Goal: Entertainment & Leisure: Consume media (video, audio)

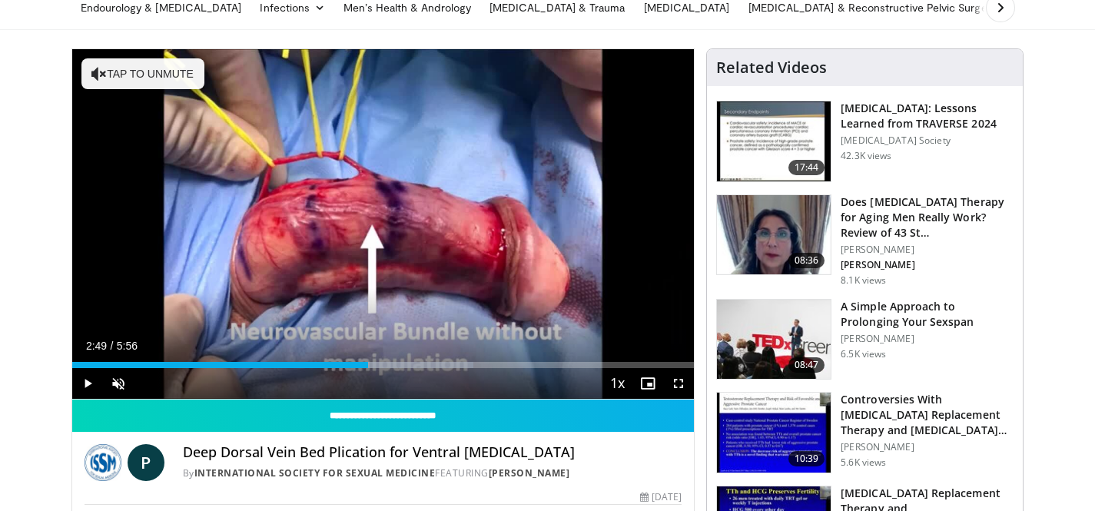
click at [81, 387] on span "Video Player" at bounding box center [87, 383] width 31 height 31
click at [116, 384] on span "Video Player" at bounding box center [118, 383] width 31 height 31
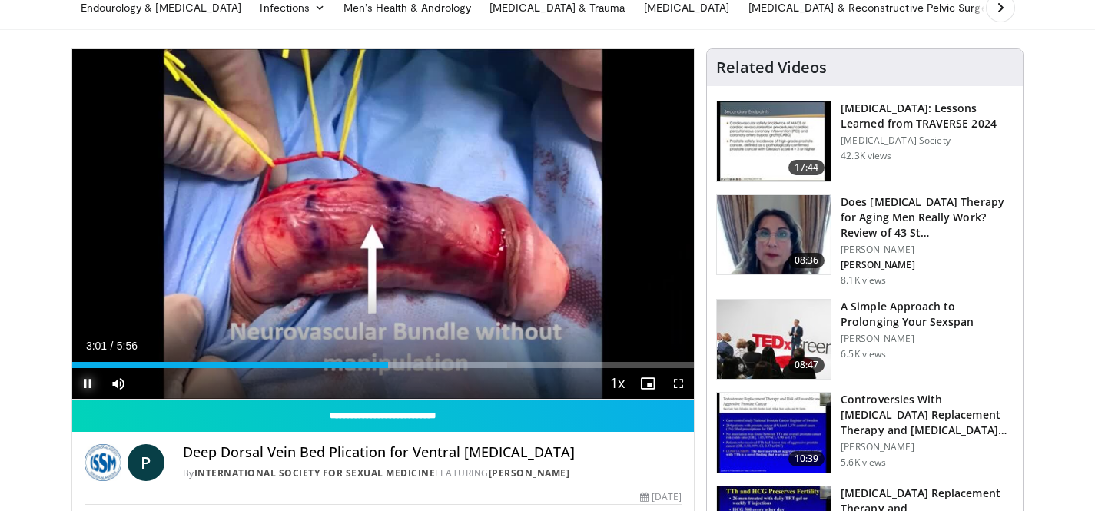
click at [91, 384] on span "Video Player" at bounding box center [87, 383] width 31 height 31
click at [84, 384] on span "Video Player" at bounding box center [87, 383] width 31 height 31
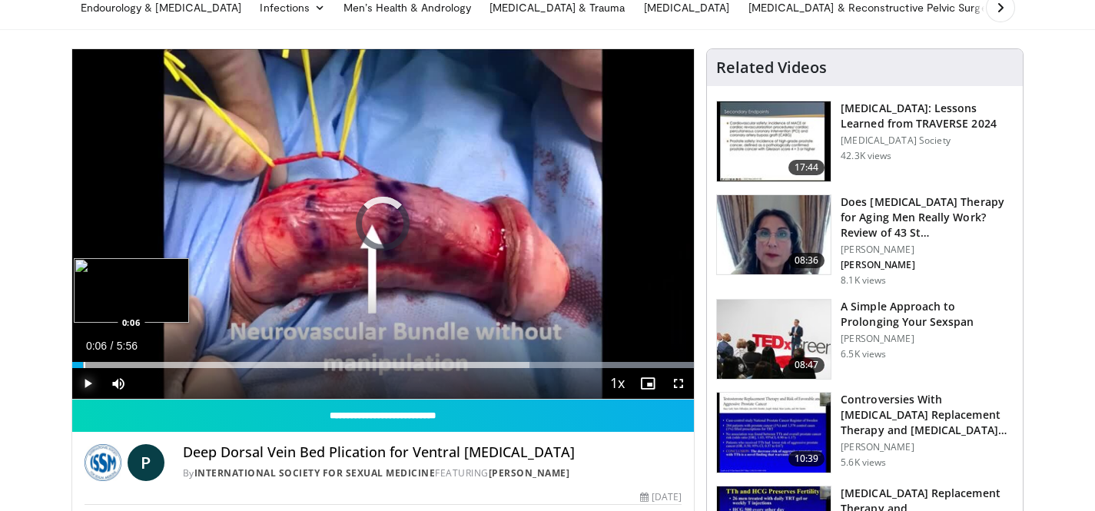
click at [83, 355] on div "Loaded : 100.00% 0:06 0:06" at bounding box center [383, 361] width 623 height 15
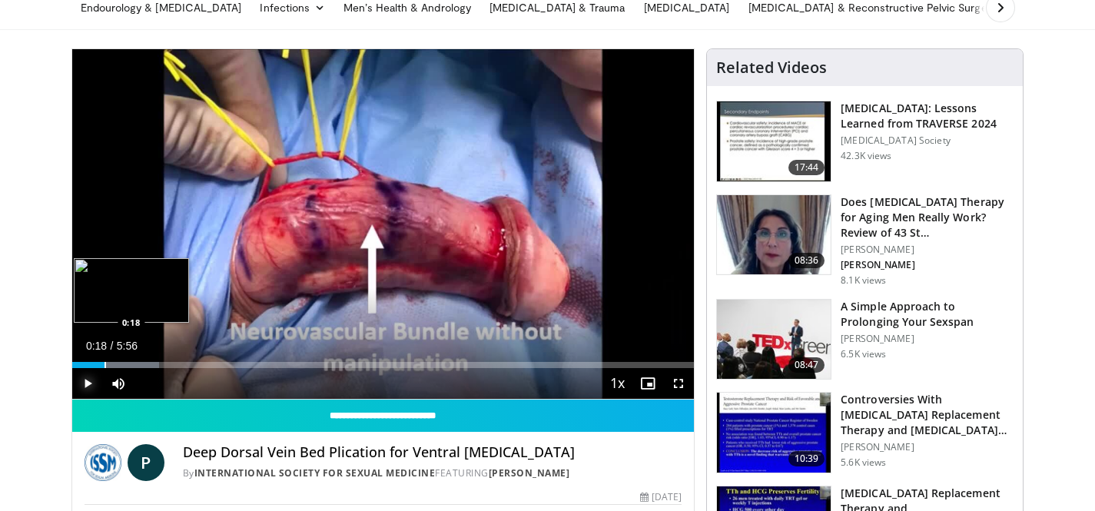
click at [105, 362] on div "Progress Bar" at bounding box center [106, 365] width 2 height 6
click at [116, 361] on div "Loaded : 19.56% 0:19 0:25" at bounding box center [383, 361] width 623 height 15
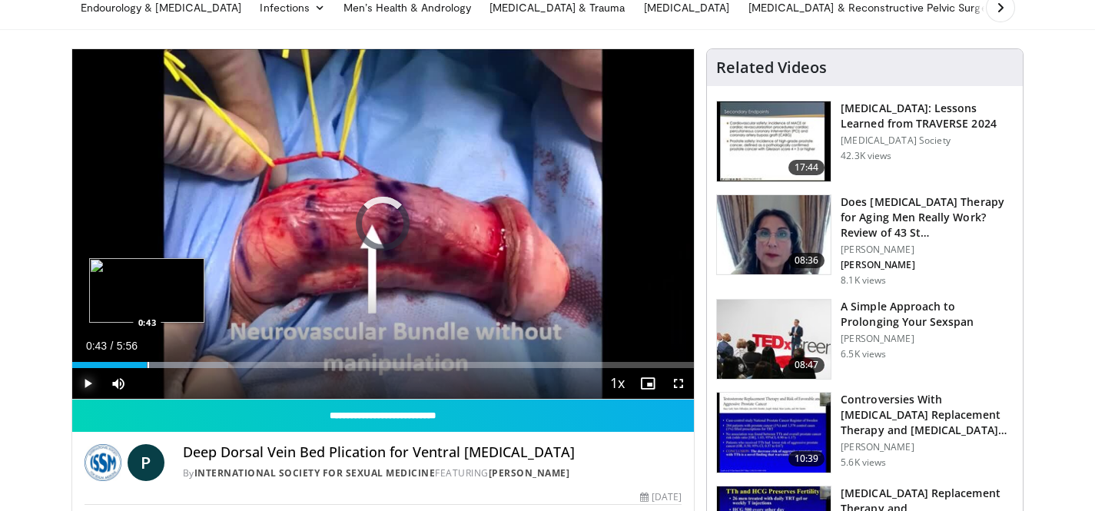
click at [147, 364] on div "Loaded : 25.16% 0:29 0:43" at bounding box center [383, 365] width 623 height 6
click at [164, 367] on div "Progress Bar" at bounding box center [165, 365] width 2 height 6
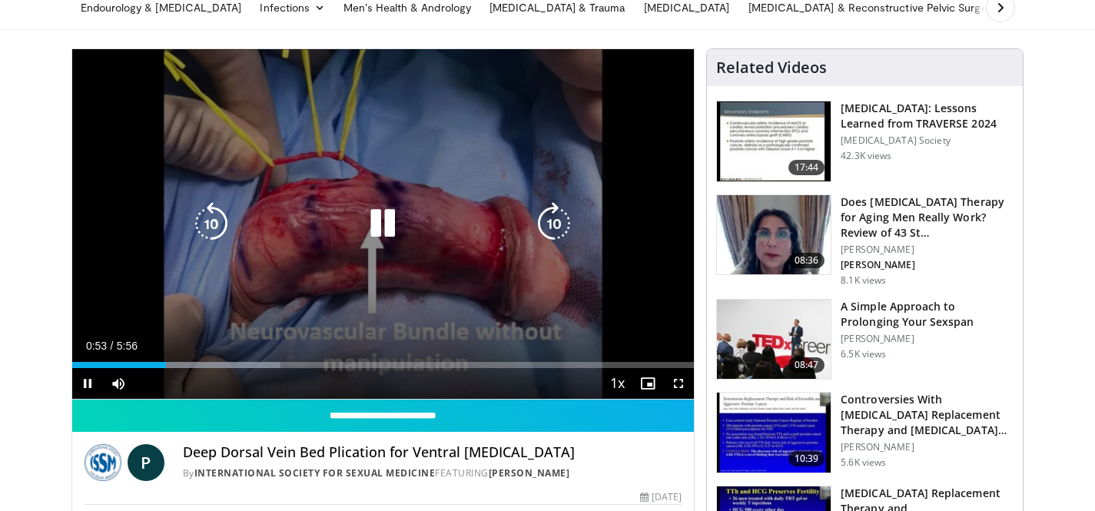
click at [186, 368] on div "Current Time 0:53 / Duration 5:56 Pause Skip Backward Skip Forward Mute 18% Loa…" at bounding box center [383, 383] width 623 height 31
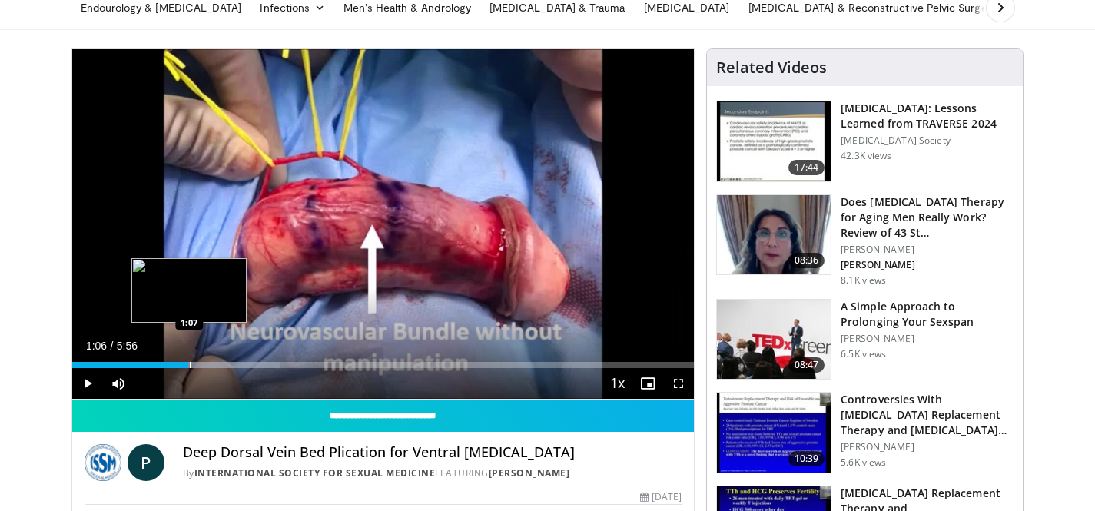
click at [189, 362] on div "Progress Bar" at bounding box center [197, 365] width 167 height 6
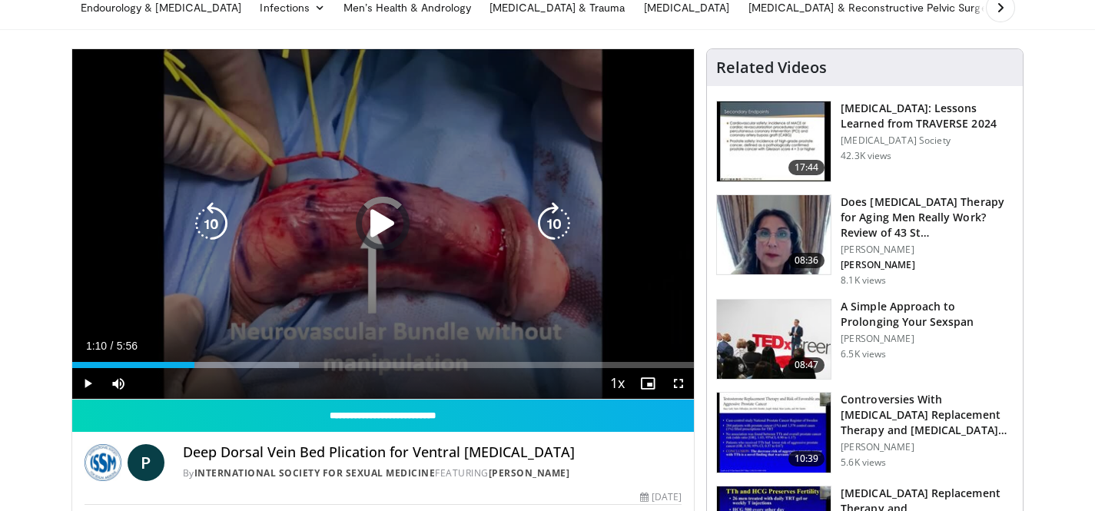
click at [206, 367] on div "Progress Bar" at bounding box center [220, 365] width 158 height 6
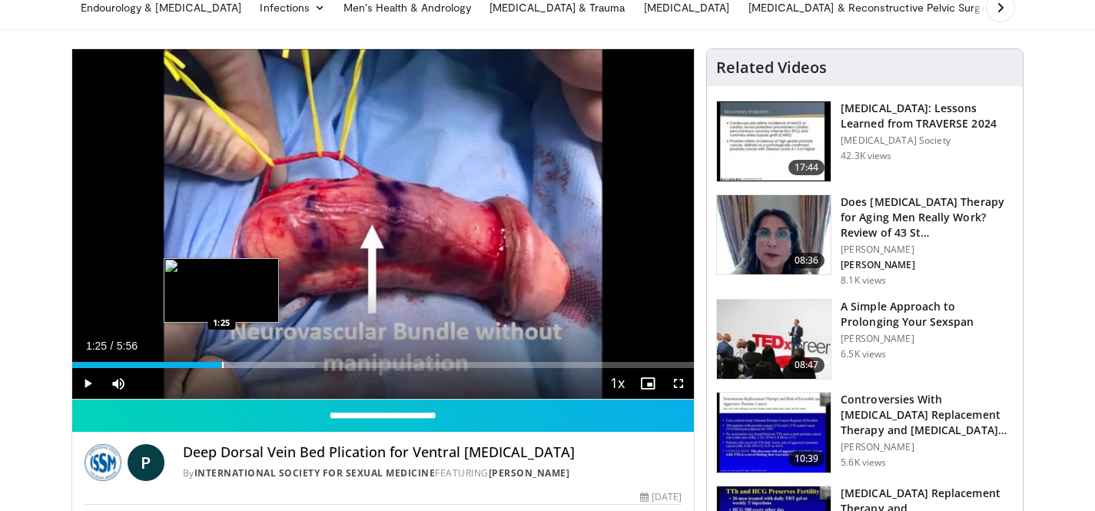
click at [222, 364] on div "Progress Bar" at bounding box center [223, 365] width 2 height 6
click at [240, 364] on div "Progress Bar" at bounding box center [260, 365] width 146 height 6
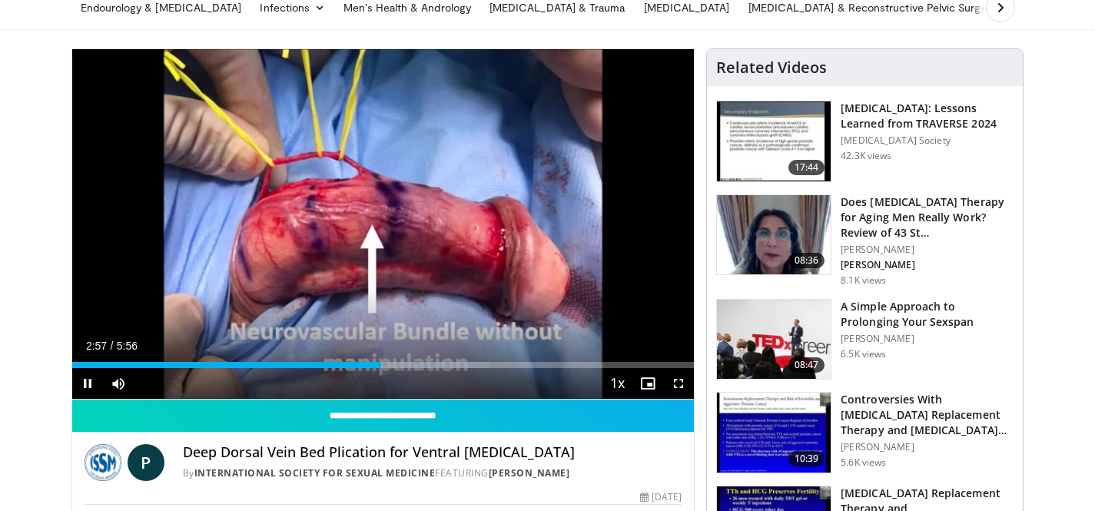
click at [84, 386] on video-js "**********" at bounding box center [383, 224] width 623 height 350
click at [88, 384] on span "Video Player" at bounding box center [87, 383] width 31 height 31
click at [72, 368] on button "Play" at bounding box center [87, 383] width 31 height 31
click at [72, 368] on button "Pause" at bounding box center [87, 383] width 31 height 31
click at [72, 368] on button "Play" at bounding box center [87, 383] width 31 height 31
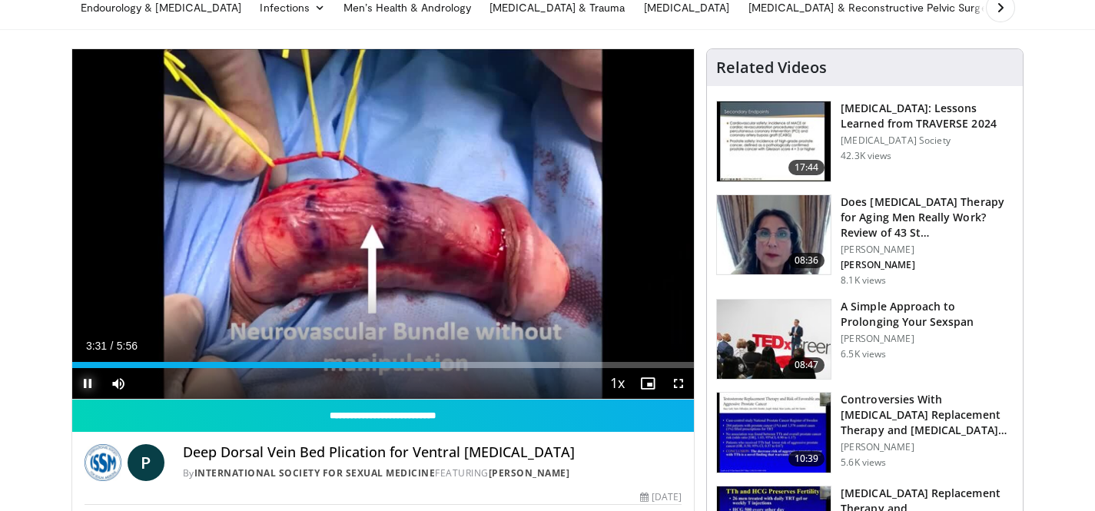
click at [82, 393] on span "Video Player" at bounding box center [87, 383] width 31 height 31
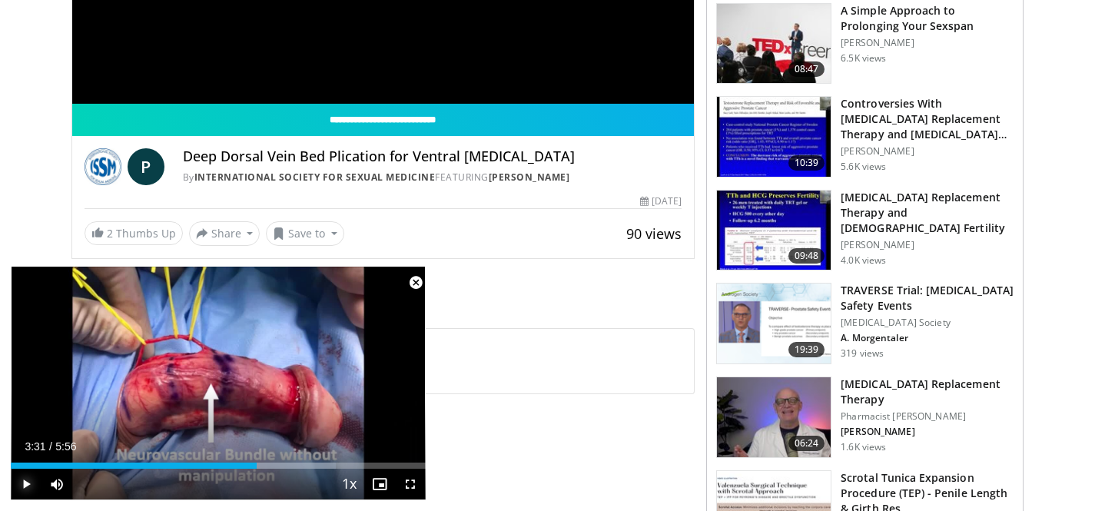
scroll to position [406, 0]
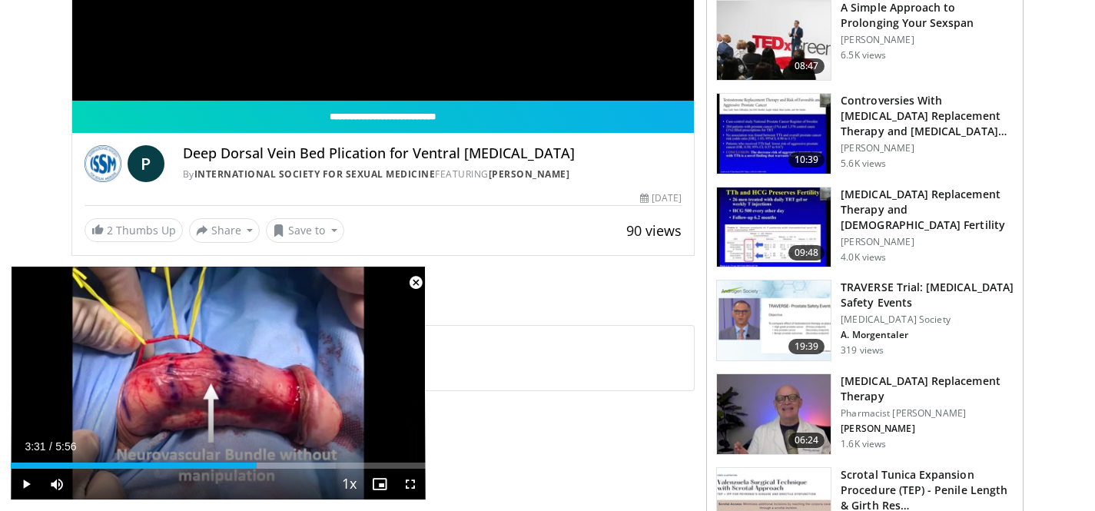
click at [417, 287] on span "Video Player" at bounding box center [415, 282] width 31 height 31
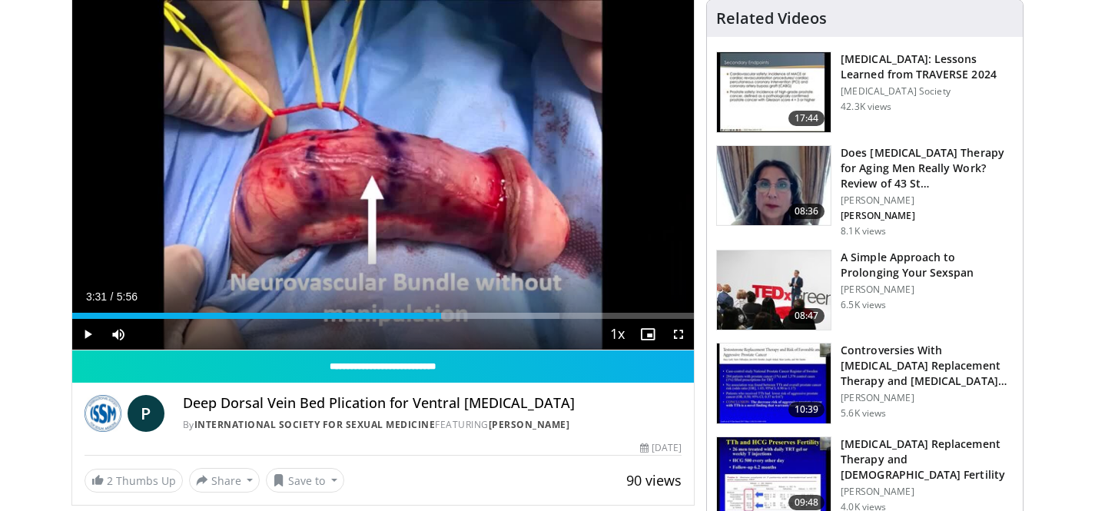
scroll to position [0, 0]
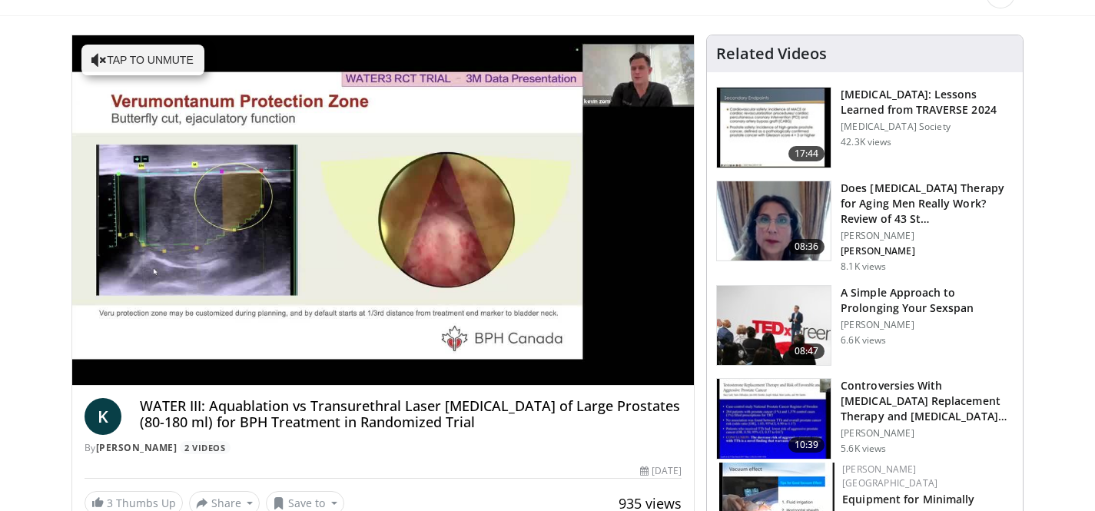
scroll to position [132, 0]
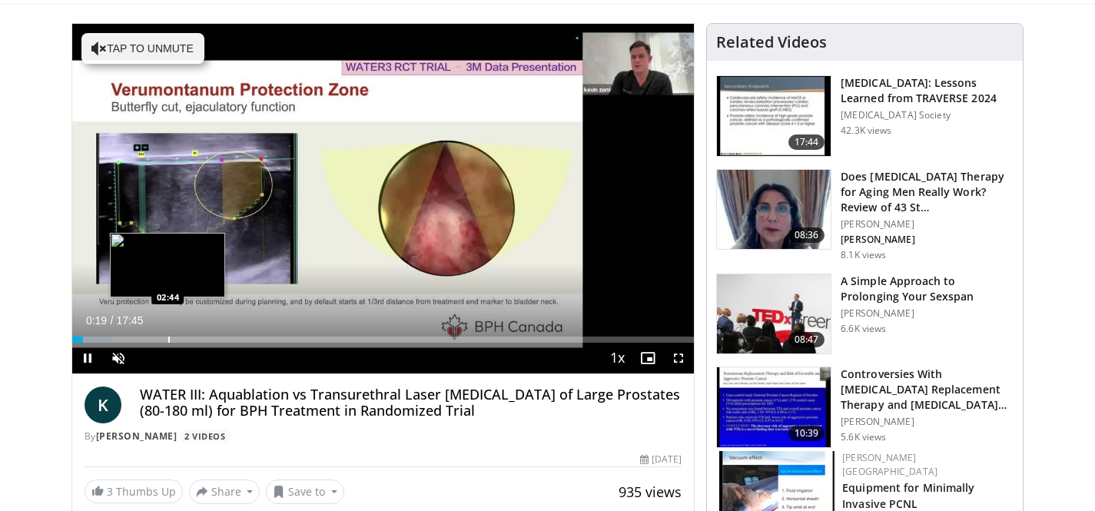
click at [168, 335] on div "Loaded : 6.51% 00:19 02:44" at bounding box center [383, 335] width 623 height 15
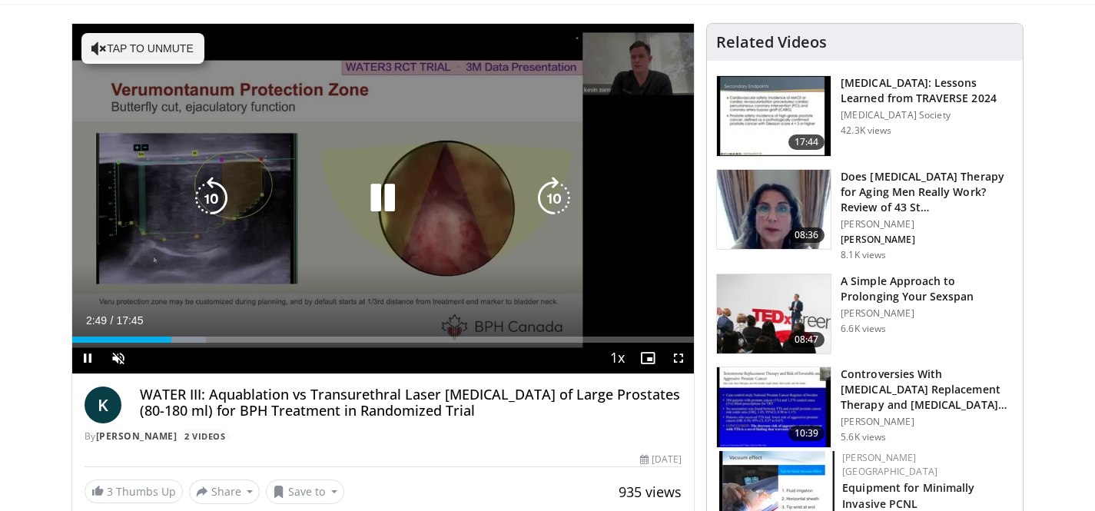
click at [133, 46] on button "Tap to unmute" at bounding box center [142, 48] width 123 height 31
click at [133, 46] on div "10 seconds Tap to unmute" at bounding box center [383, 199] width 623 height 350
click at [245, 347] on div "Current Time 3:12 / Duration 17:45 Pause Skip Backward Skip Forward Mute Loaded…" at bounding box center [383, 358] width 623 height 31
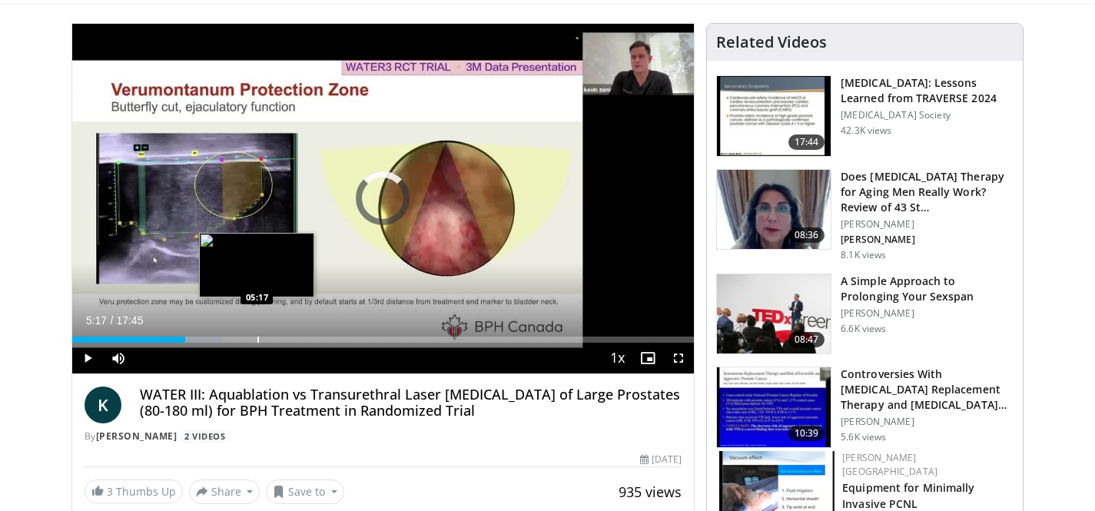
click at [257, 339] on div "Loaded : 24.20% 05:17 05:17" at bounding box center [383, 340] width 623 height 6
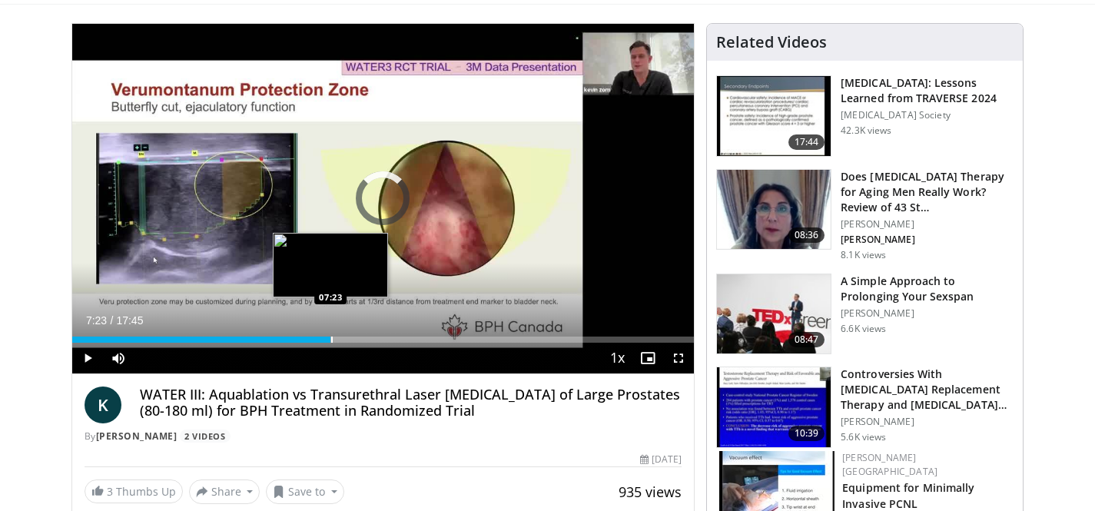
click at [330, 334] on div "Loaded : 38.16% 07:23 07:23" at bounding box center [383, 335] width 623 height 15
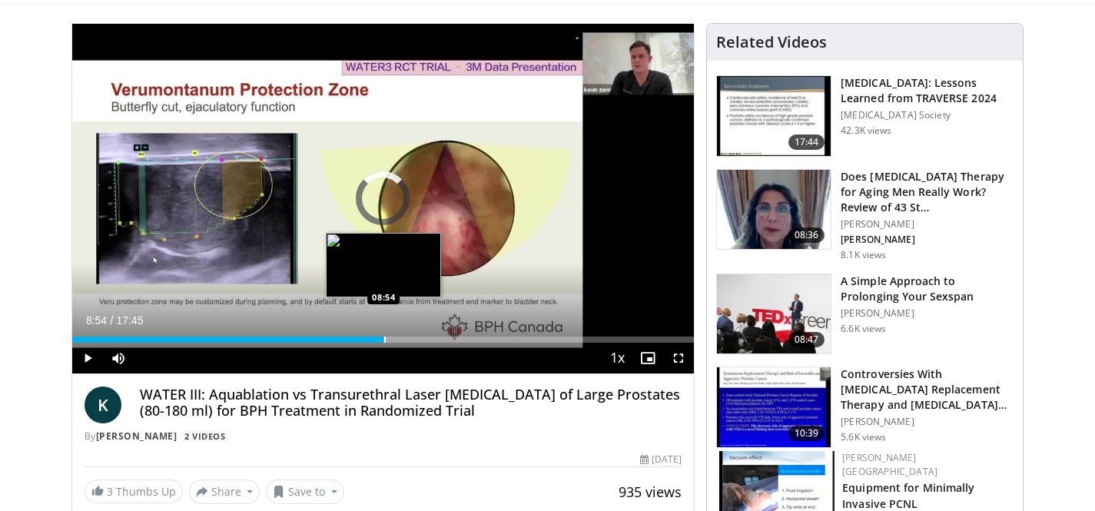
click at [384, 337] on div "Loaded : 49.33% 07:44 08:54" at bounding box center [383, 340] width 623 height 6
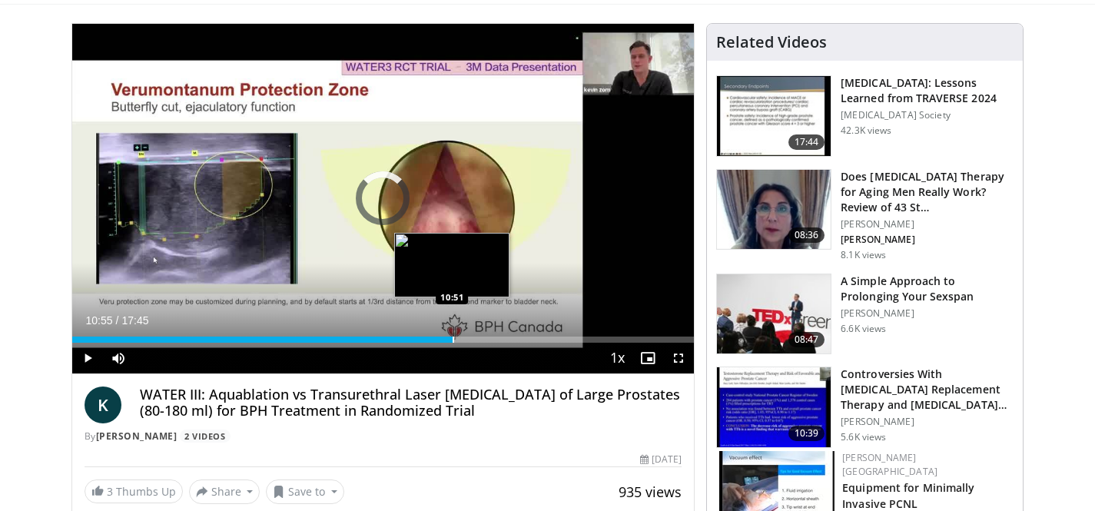
click at [454, 341] on div "Loaded : 0.00% 10:55 10:51" at bounding box center [383, 340] width 623 height 6
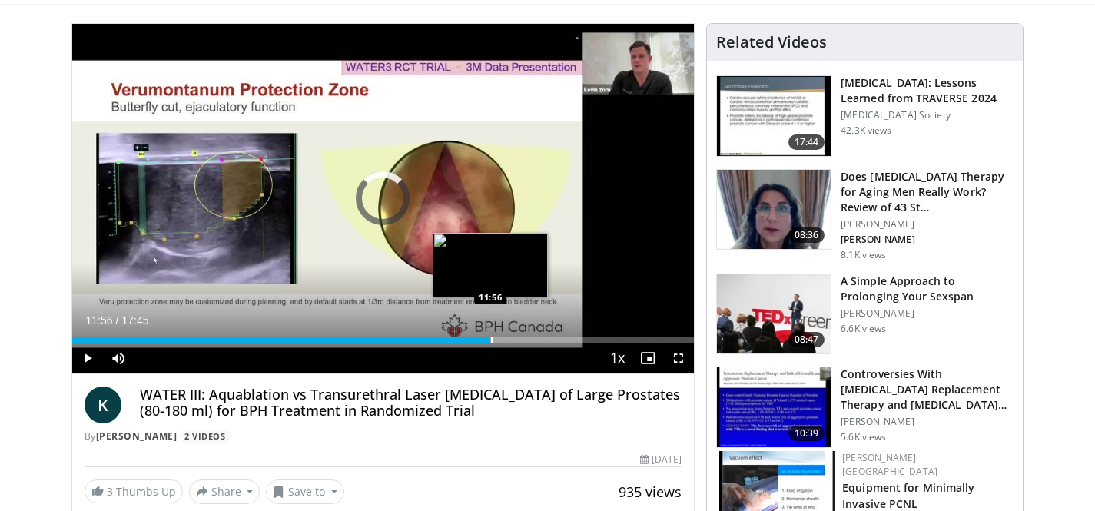
click at [491, 338] on div "Progress Bar" at bounding box center [492, 340] width 2 height 6
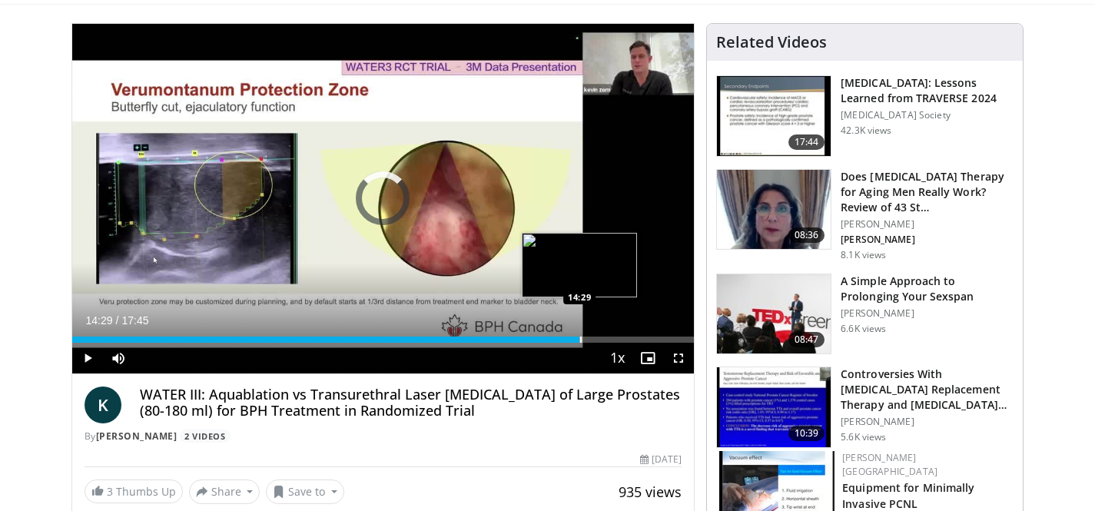
click at [579, 335] on div "Loaded : 77.89% 12:43 14:29" at bounding box center [383, 335] width 623 height 15
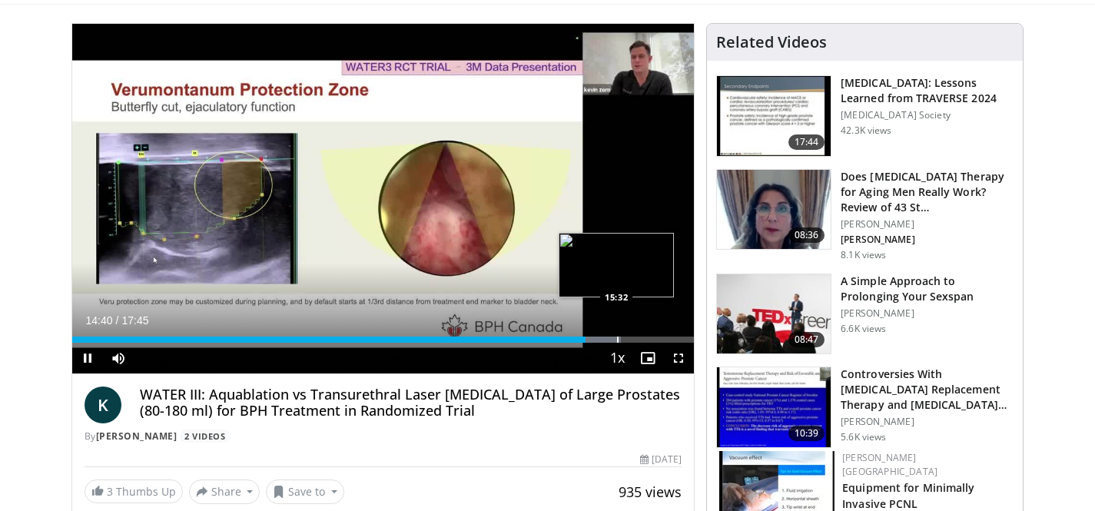
click at [616, 334] on div "Loaded : 88.21% 14:40 15:32" at bounding box center [383, 335] width 623 height 15
click at [646, 337] on div "Progress Bar" at bounding box center [647, 340] width 2 height 6
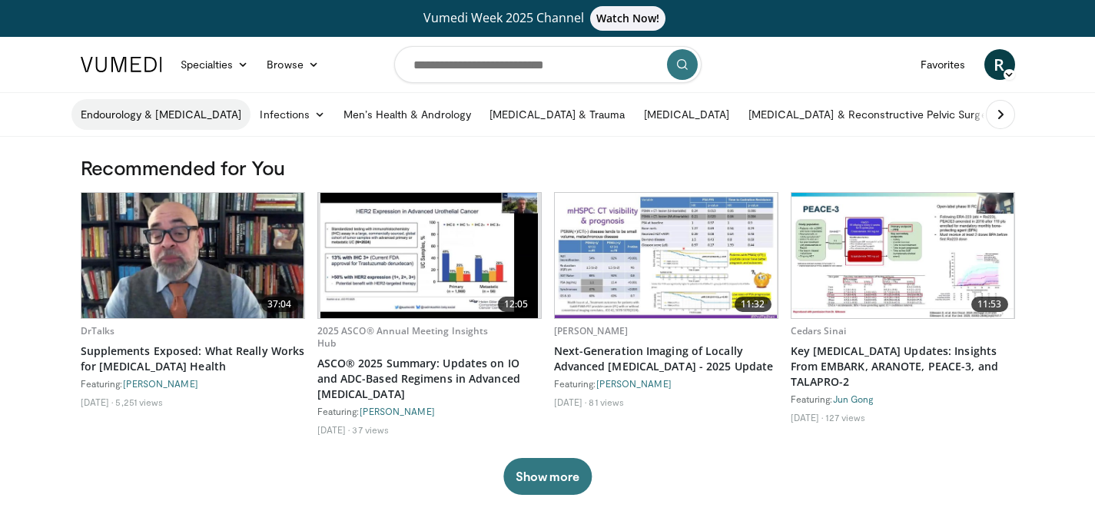
click at [142, 117] on link "Endourology & [MEDICAL_DATA]" at bounding box center [161, 114] width 180 height 31
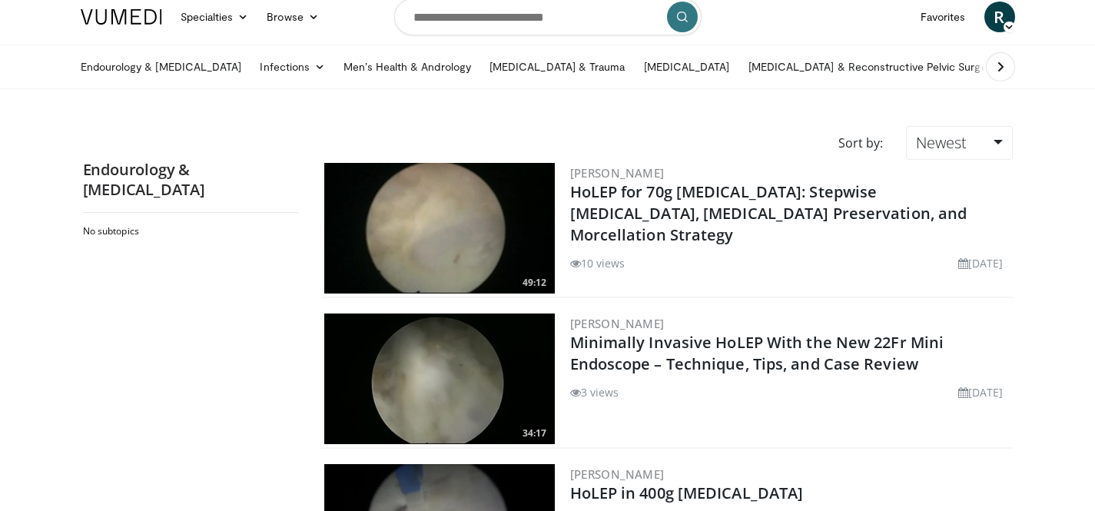
scroll to position [47, 0]
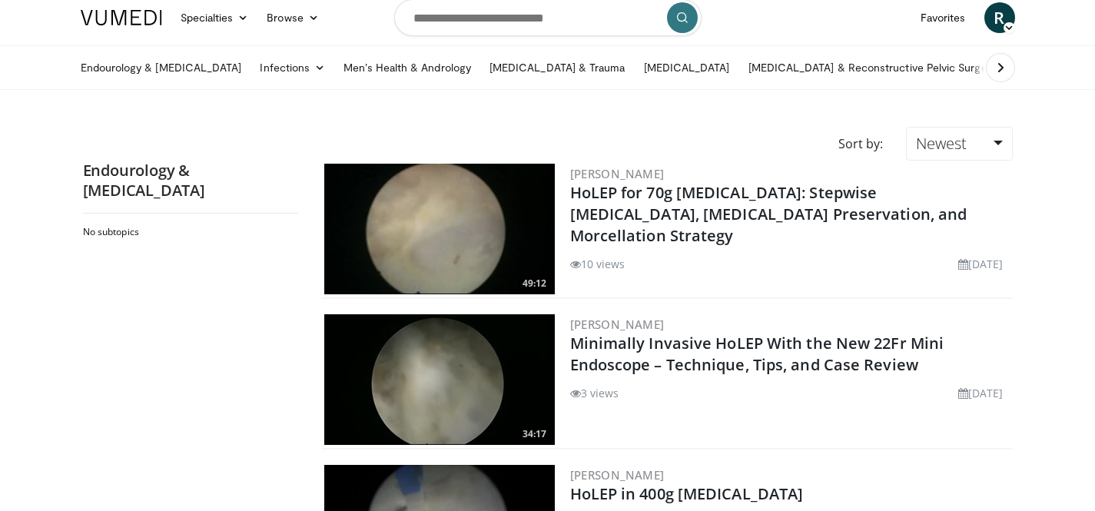
click at [424, 208] on img at bounding box center [439, 229] width 231 height 131
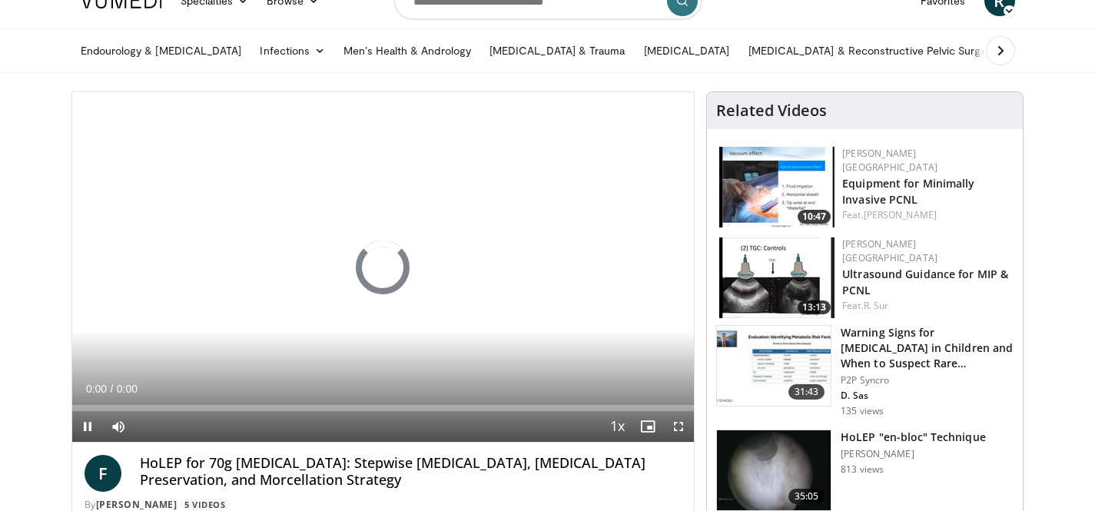
scroll to position [68, 0]
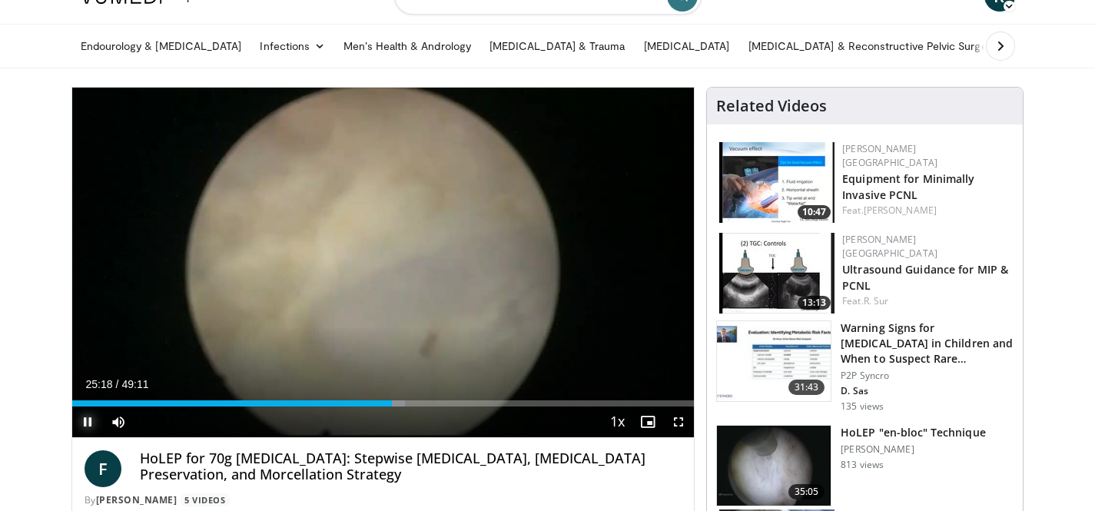
click at [85, 416] on span "Video Player" at bounding box center [87, 422] width 31 height 31
